Goal: Task Accomplishment & Management: Manage account settings

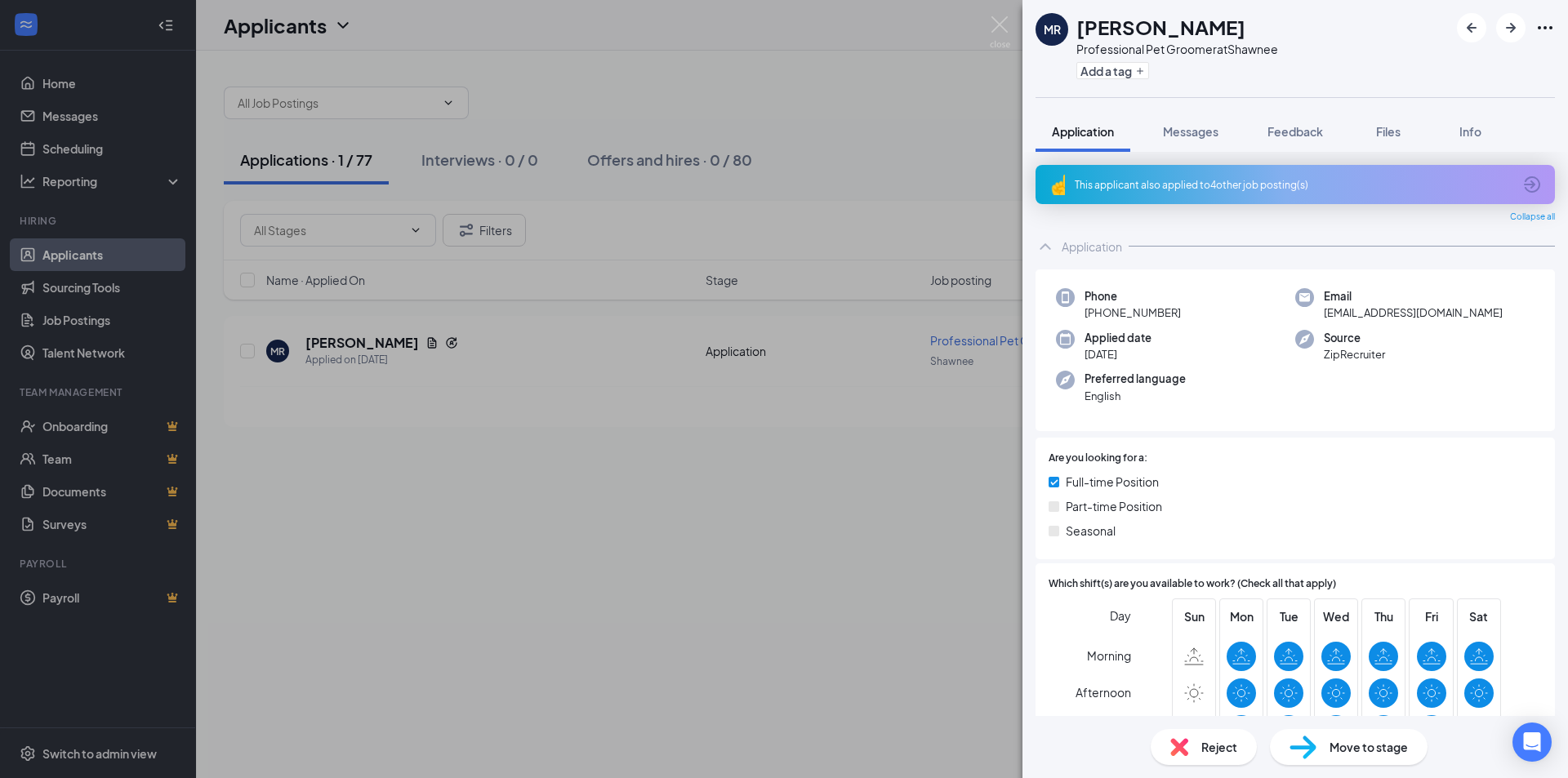
click at [871, 115] on div "MR Mikala Rooding Professional Pet Groomer at Shawnee Add a tag Application Mes…" at bounding box center [784, 389] width 1568 height 778
click at [858, 122] on div "MR Mikala Rooding Professional Pet Groomer at Shawnee Add a tag Application Mes…" at bounding box center [784, 389] width 1568 height 778
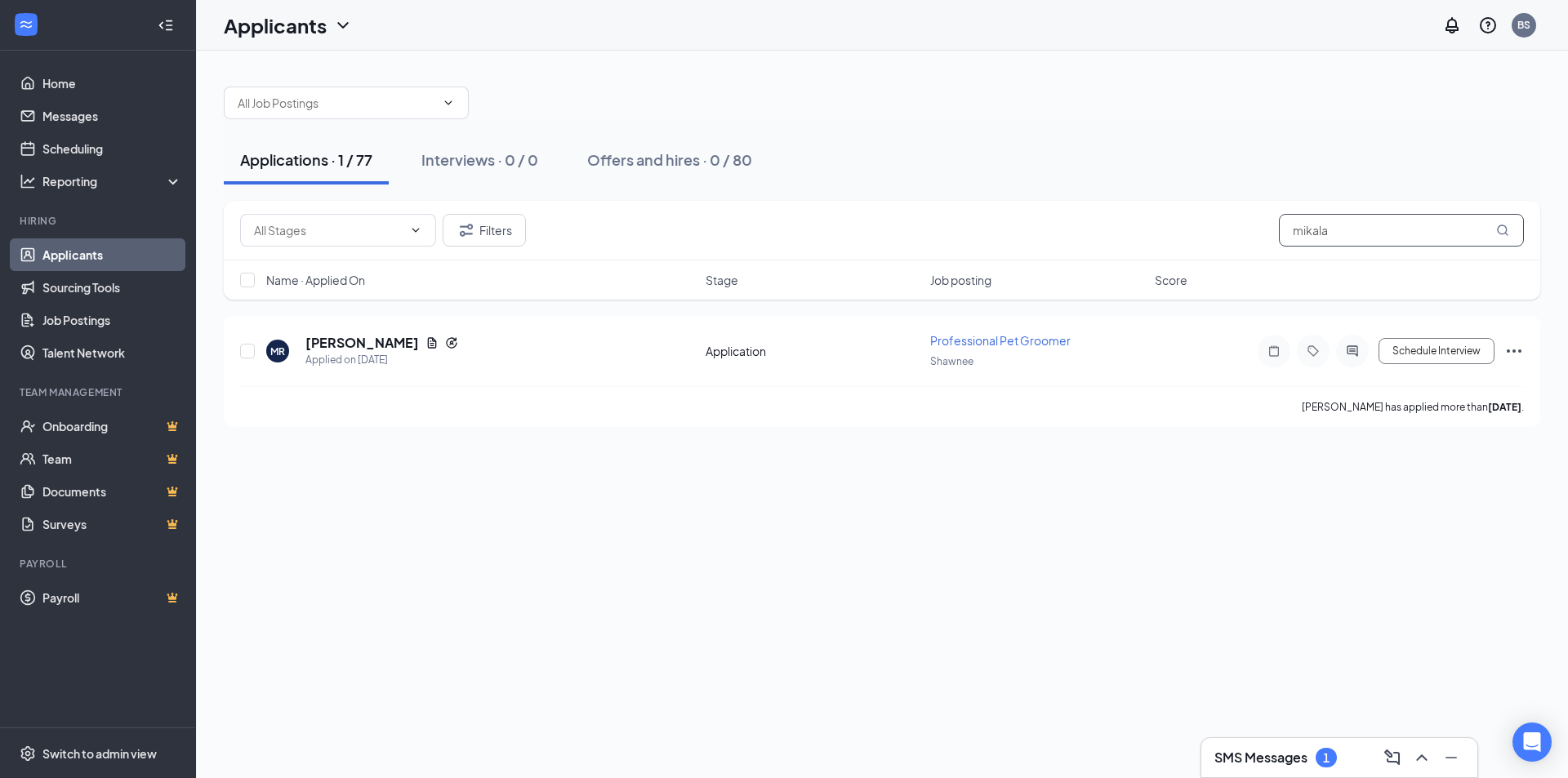
drag, startPoint x: 1349, startPoint y: 225, endPoint x: 1191, endPoint y: 254, distance: 160.6
click at [1191, 254] on div "Filters mikala" at bounding box center [882, 230] width 1317 height 60
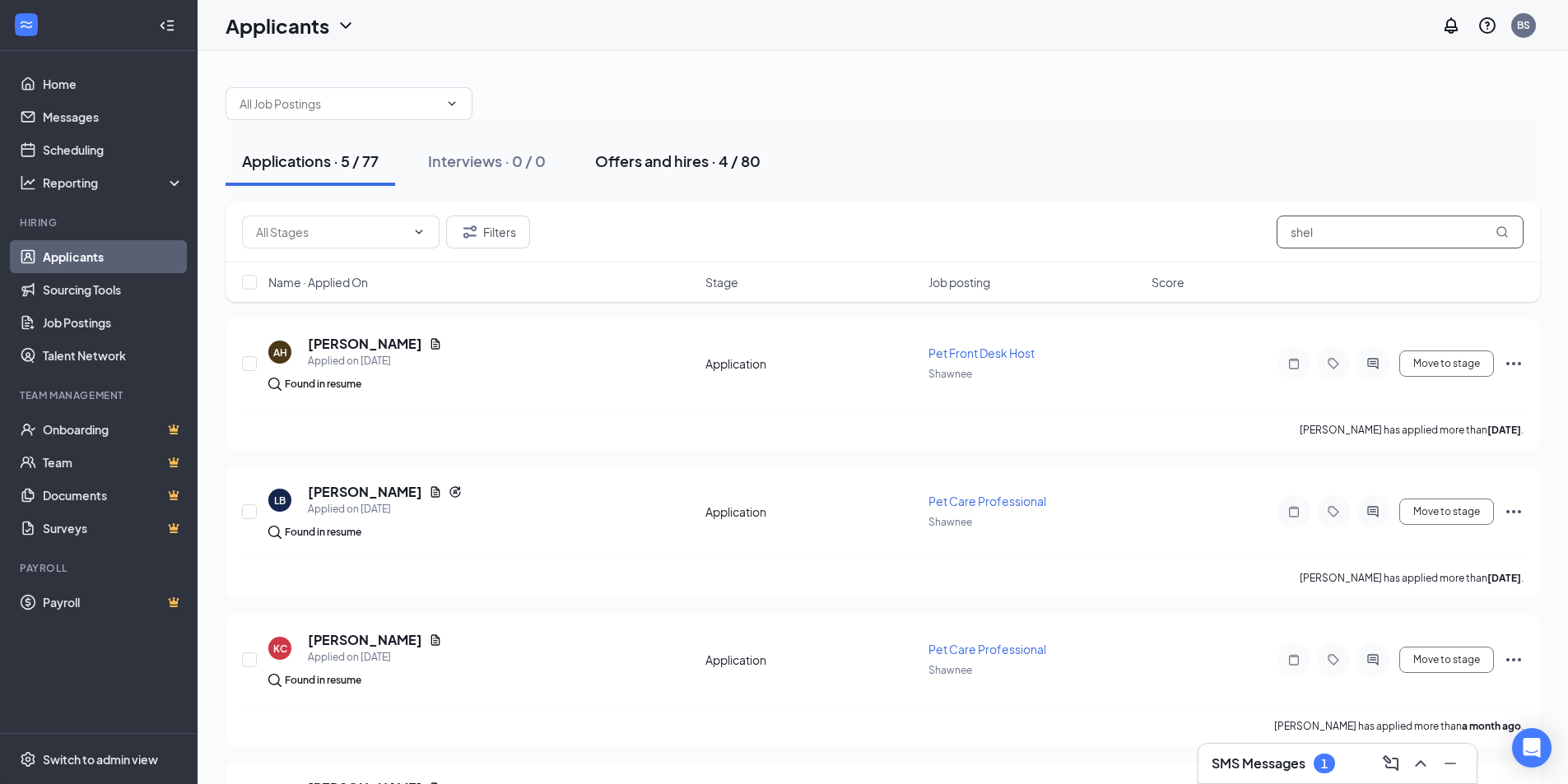
type input "shel"
click at [730, 164] on div "Offers and hires · 4 / 80" at bounding box center [678, 160] width 166 height 20
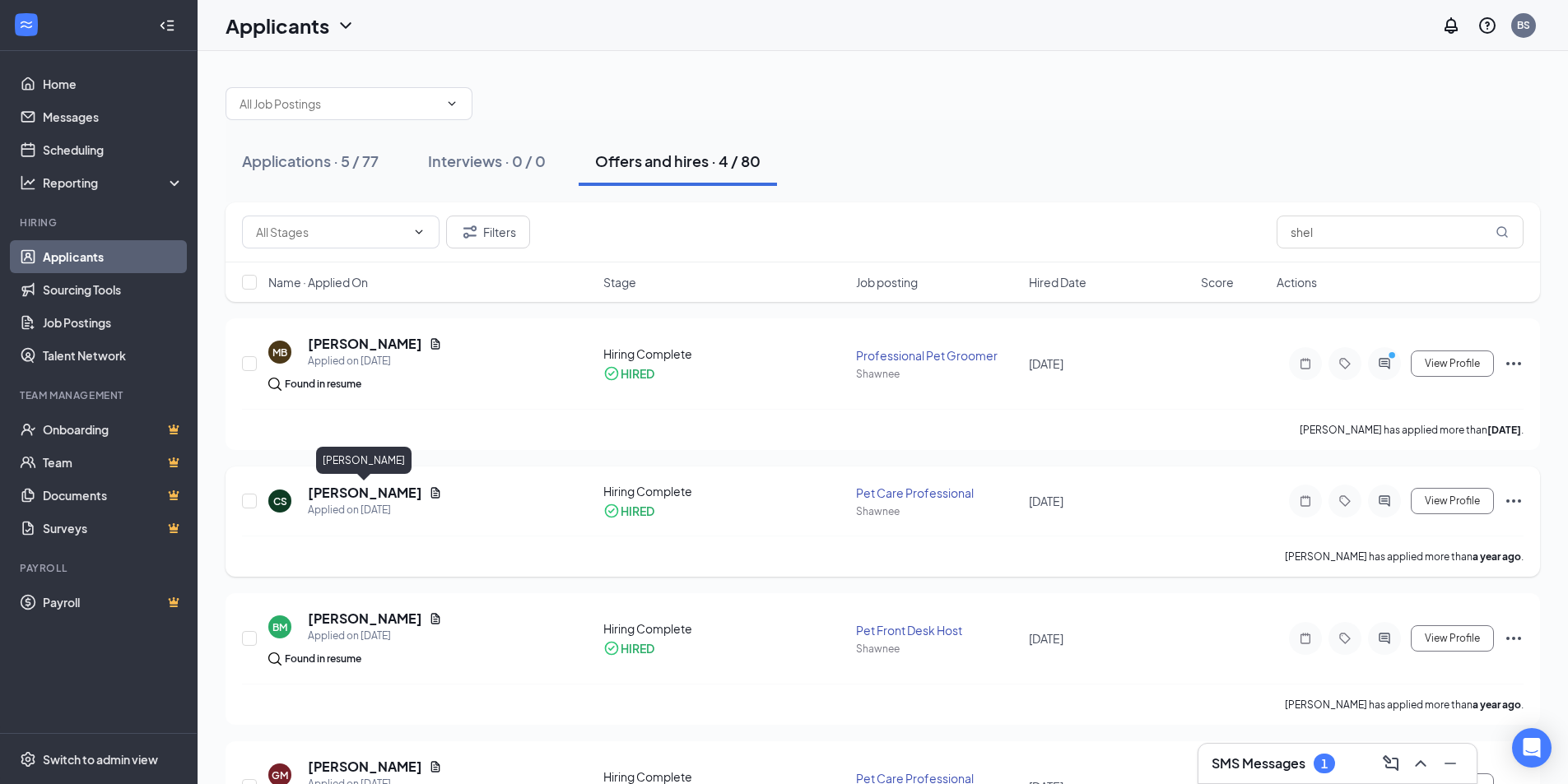
click at [393, 496] on h5 "Candalin Sheldon" at bounding box center [364, 493] width 114 height 18
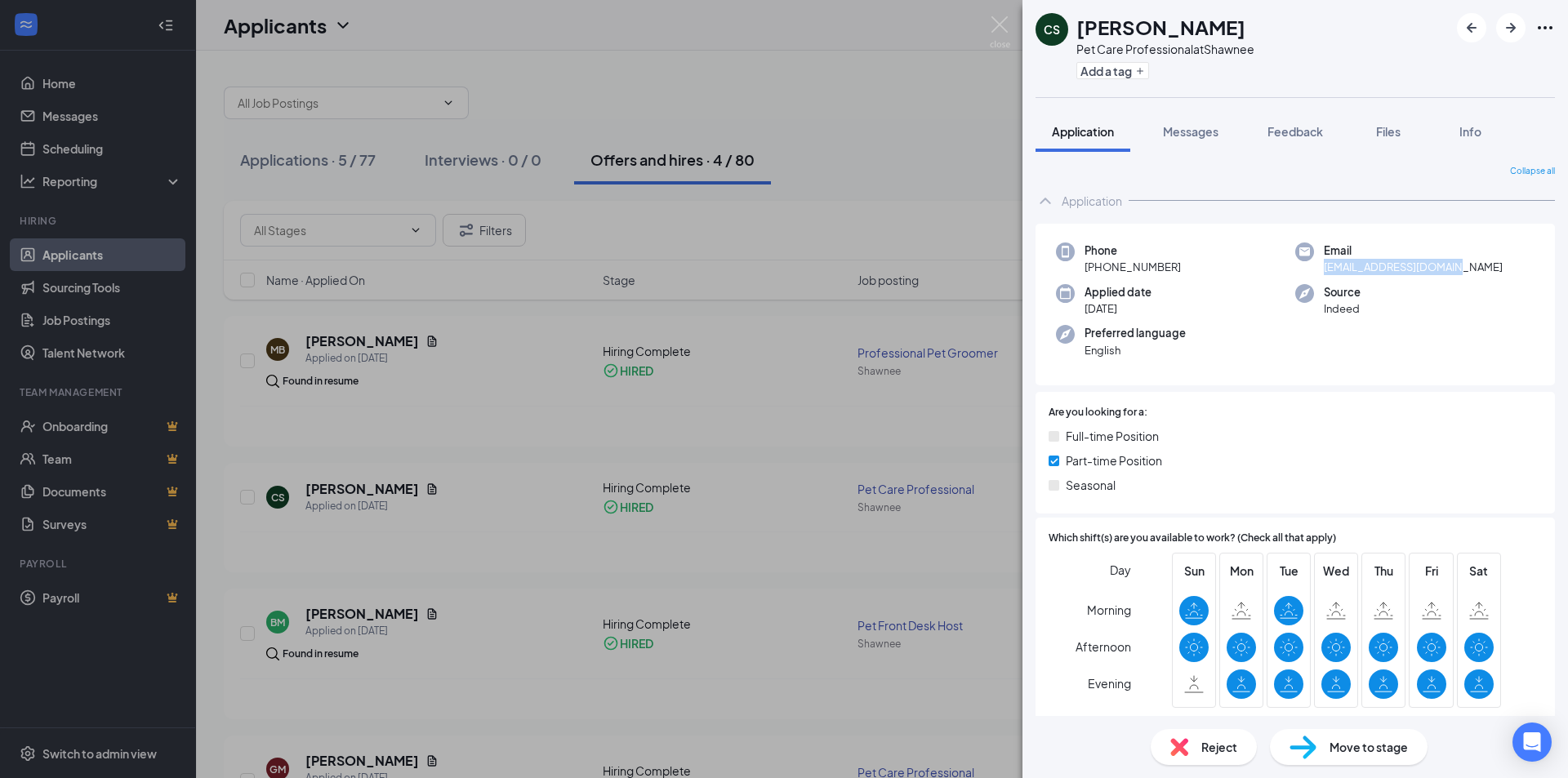
drag, startPoint x: 1471, startPoint y: 269, endPoint x: 1317, endPoint y: 277, distance: 154.2
click at [1317, 277] on div "Phone +1 (913) 901-7914 Email candysheldon@yahoo.com Applied date Oct 15, 2024 …" at bounding box center [1295, 304] width 519 height 163
copy span "candysheldon@yahoo.com"
click at [826, 141] on div "CS Candalin Sheldon Pet Care Professional at Shawnee Add a tag Application Mess…" at bounding box center [784, 389] width 1568 height 778
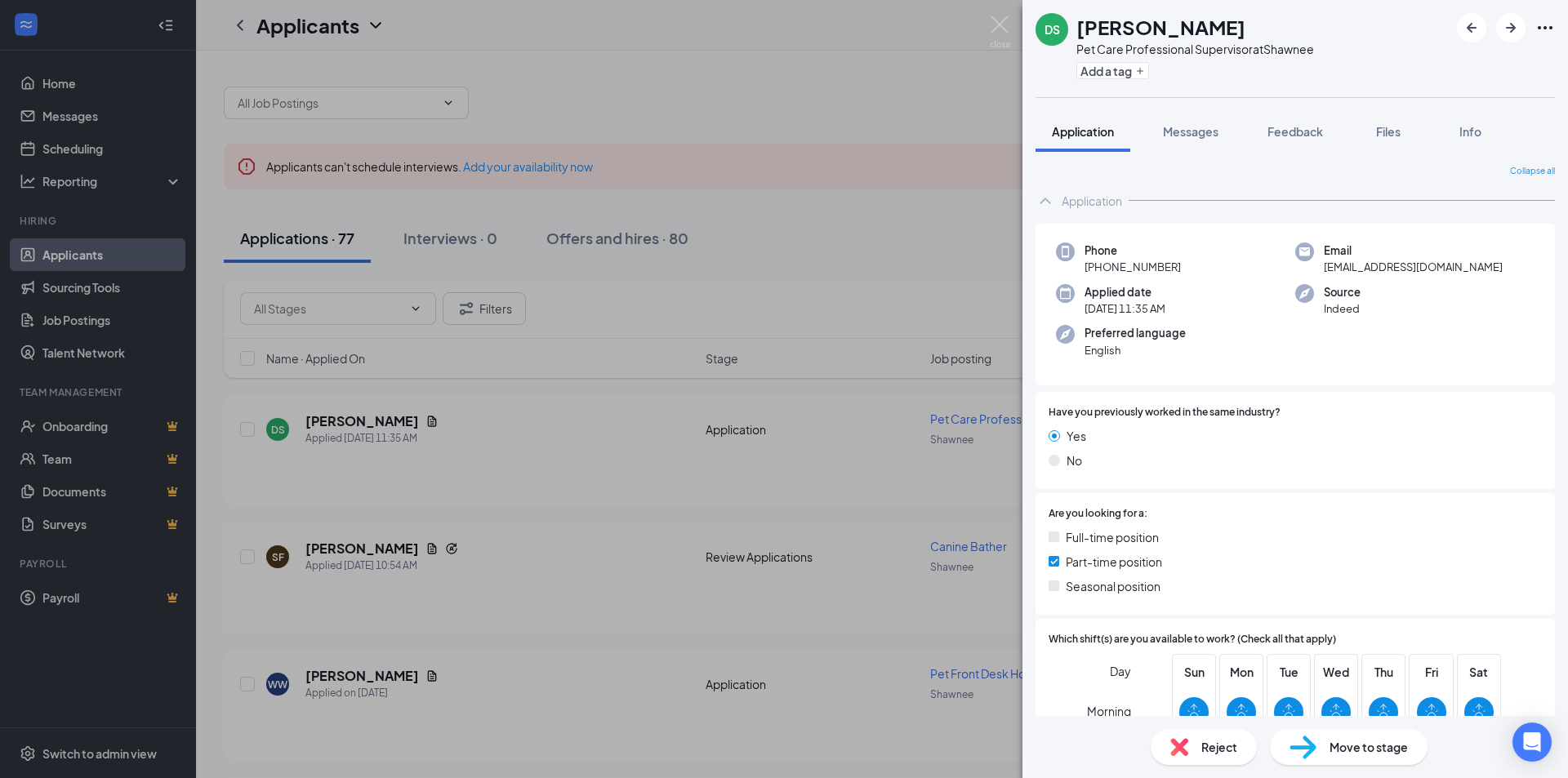
scroll to position [564, 0]
